Goal: Task Accomplishment & Management: Manage account settings

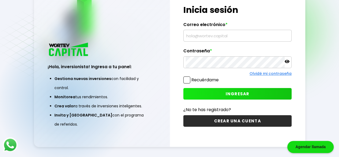
type input "[EMAIL_ADDRESS][DOMAIN_NAME]"
click at [236, 93] on span "INGRESAR" at bounding box center [237, 94] width 24 height 6
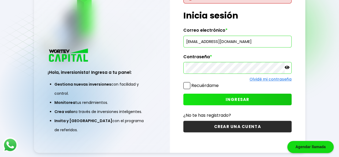
click at [242, 44] on input "[EMAIL_ADDRESS][DOMAIN_NAME]" at bounding box center [237, 41] width 103 height 11
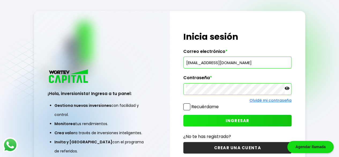
click at [247, 65] on input "[EMAIL_ADDRESS][DOMAIN_NAME]" at bounding box center [237, 62] width 103 height 11
click at [221, 121] on button "INGRESAR" at bounding box center [237, 121] width 108 height 12
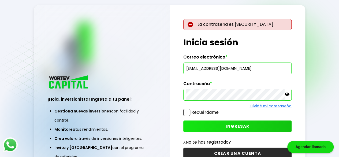
click at [287, 94] on icon at bounding box center [286, 93] width 5 height 3
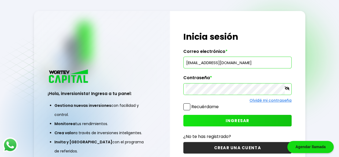
click at [236, 120] on span "INGRESAR" at bounding box center [237, 121] width 24 height 6
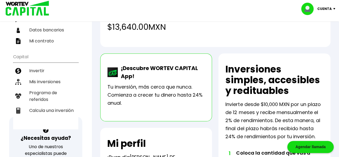
scroll to position [80, 0]
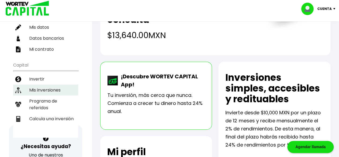
click at [48, 84] on li "Mis inversiones" at bounding box center [45, 89] width 65 height 11
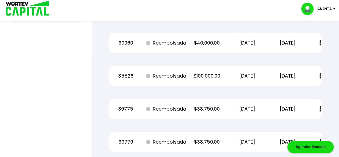
scroll to position [311, 0]
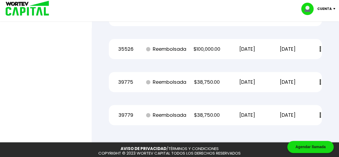
click at [314, 114] on div "Estado de cuenta" at bounding box center [316, 115] width 11 height 12
click at [320, 113] on img at bounding box center [320, 115] width 2 height 6
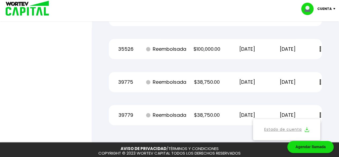
click at [277, 129] on link "Estado de cuenta" at bounding box center [282, 129] width 37 height 7
click at [320, 80] on img at bounding box center [320, 82] width 2 height 6
click at [280, 95] on link "Estado de cuenta" at bounding box center [282, 96] width 37 height 7
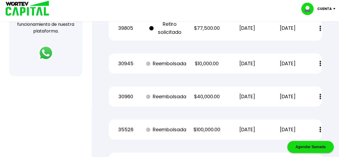
scroll to position [97, 0]
